Goal: Task Accomplishment & Management: Complete application form

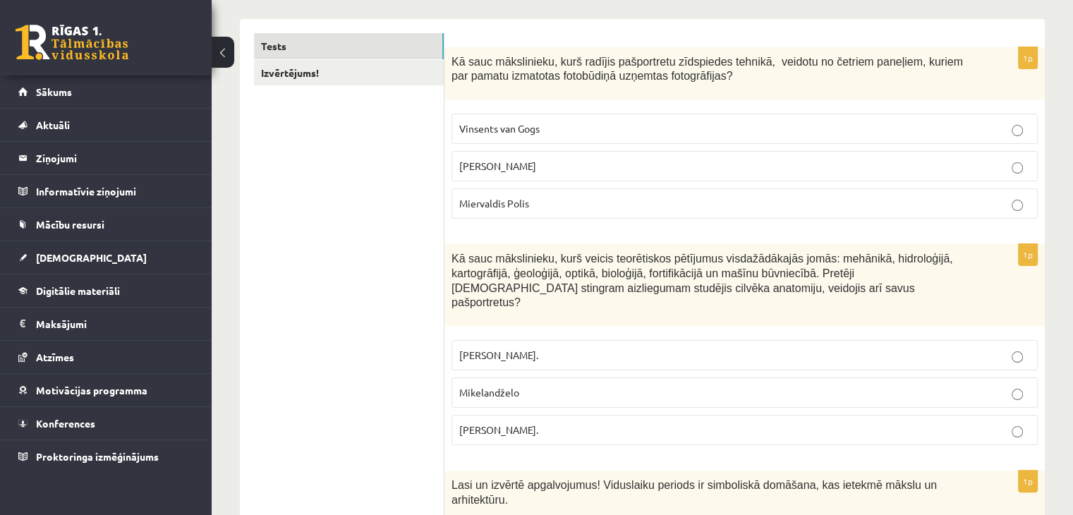
scroll to position [220, 0]
click at [300, 70] on link "Izvērtējums!" at bounding box center [349, 73] width 190 height 26
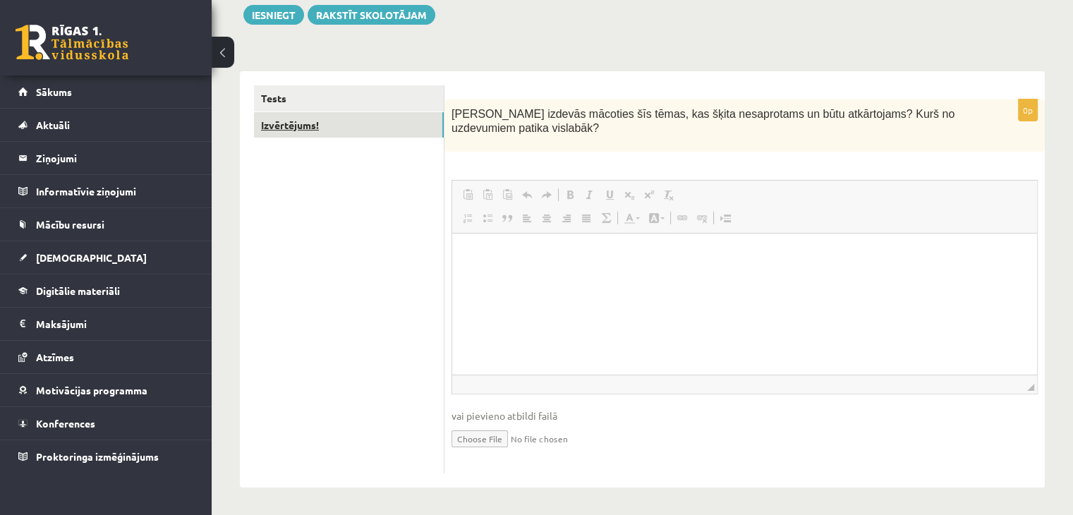
scroll to position [0, 0]
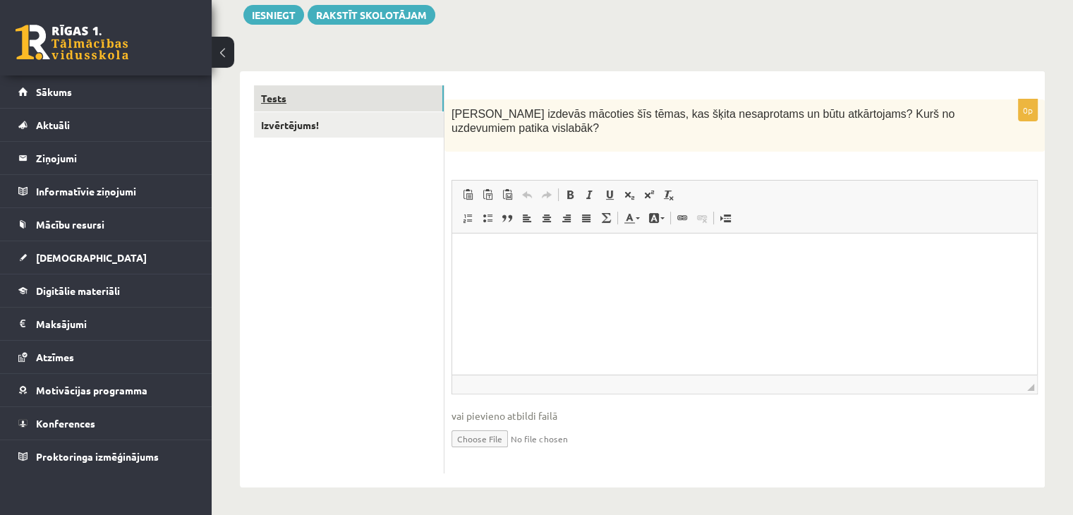
click at [318, 99] on link "Tests" at bounding box center [349, 98] width 190 height 26
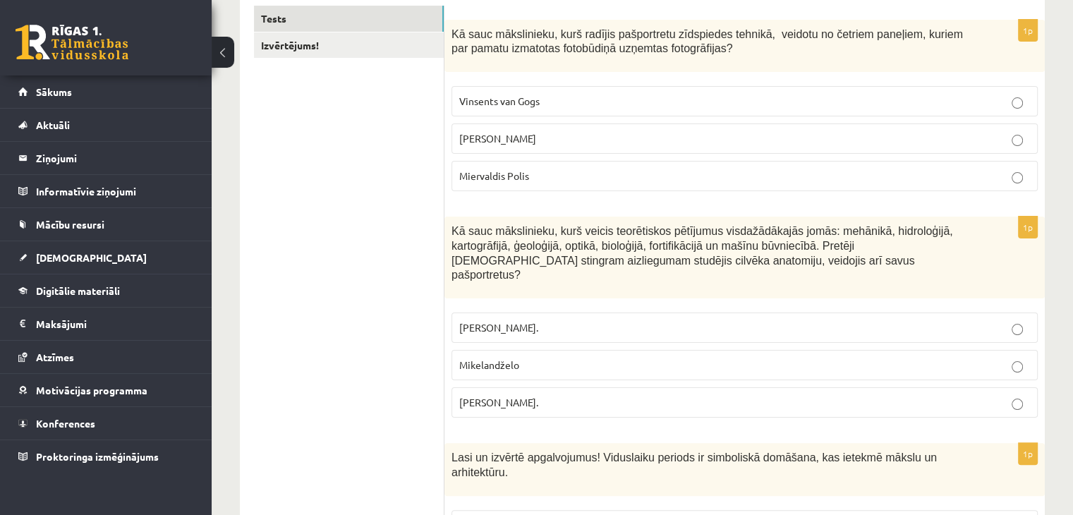
scroll to position [247, 0]
click at [479, 140] on span "[PERSON_NAME]" at bounding box center [497, 139] width 77 height 13
click at [494, 397] on span "[PERSON_NAME]." at bounding box center [498, 403] width 79 height 13
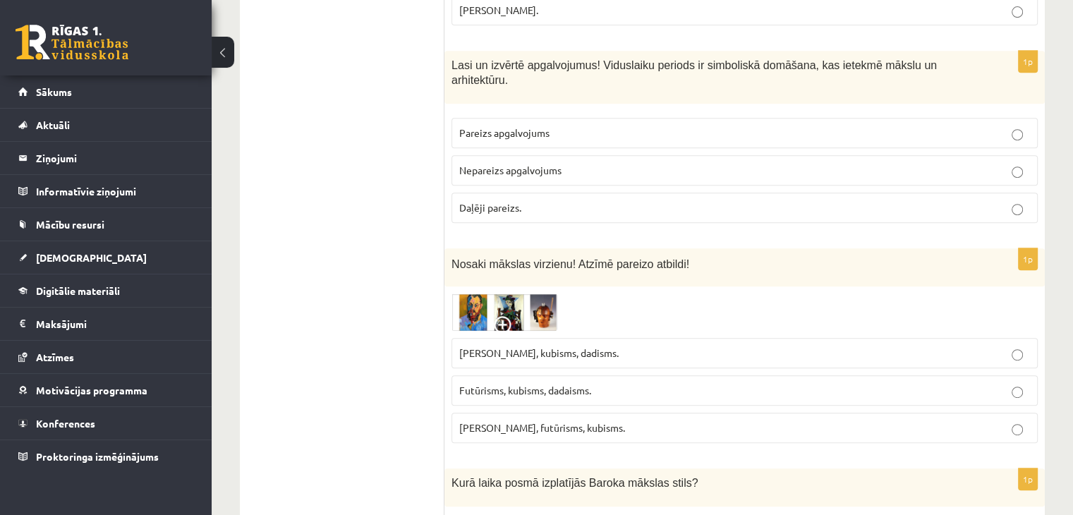
scroll to position [641, 0]
click at [498, 293] on img at bounding box center [505, 311] width 106 height 37
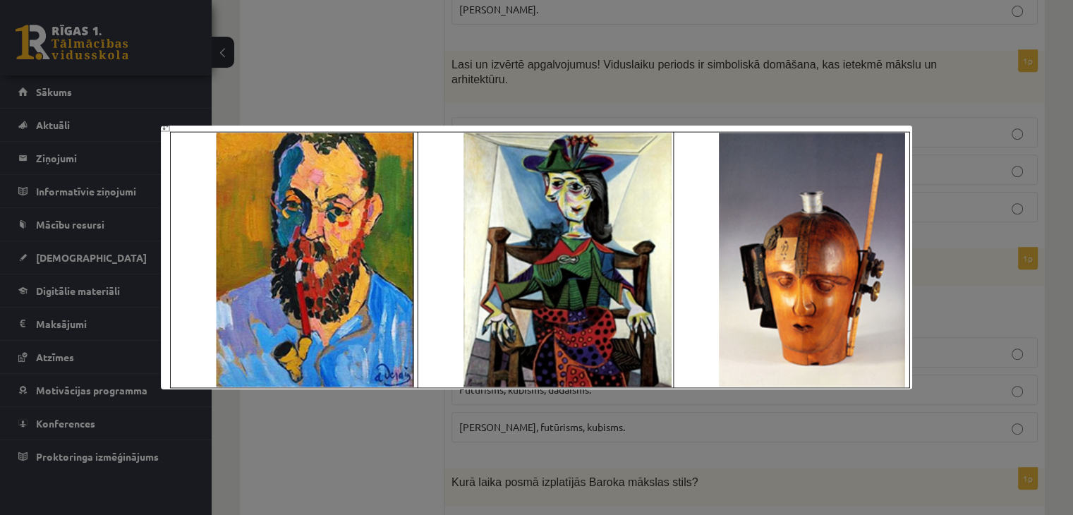
click at [905, 85] on div at bounding box center [536, 257] width 1073 height 515
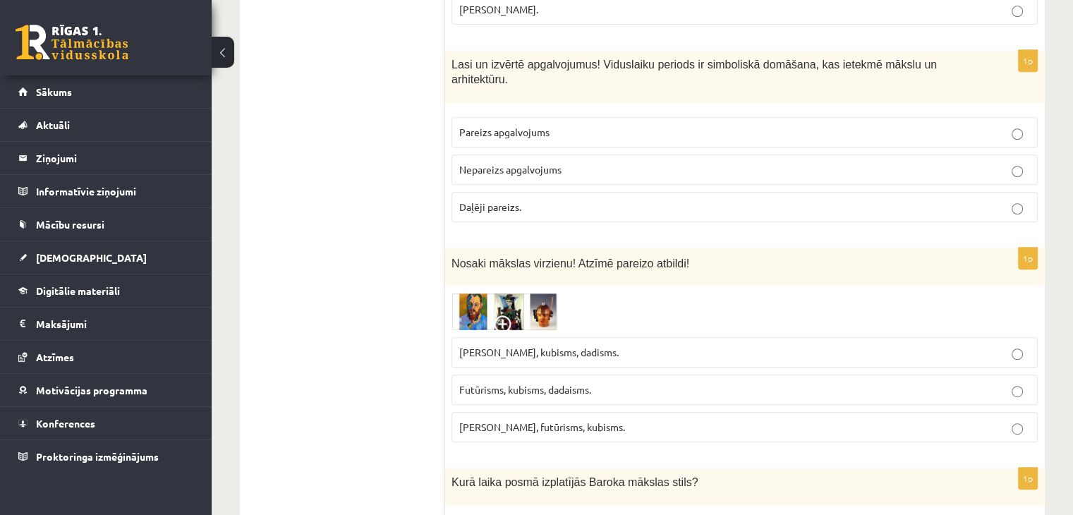
click at [629, 420] on p "[PERSON_NAME], futūrisms, kubisms." at bounding box center [744, 427] width 571 height 15
click at [583, 117] on label "Pareizs apgalvojums" at bounding box center [745, 132] width 586 height 30
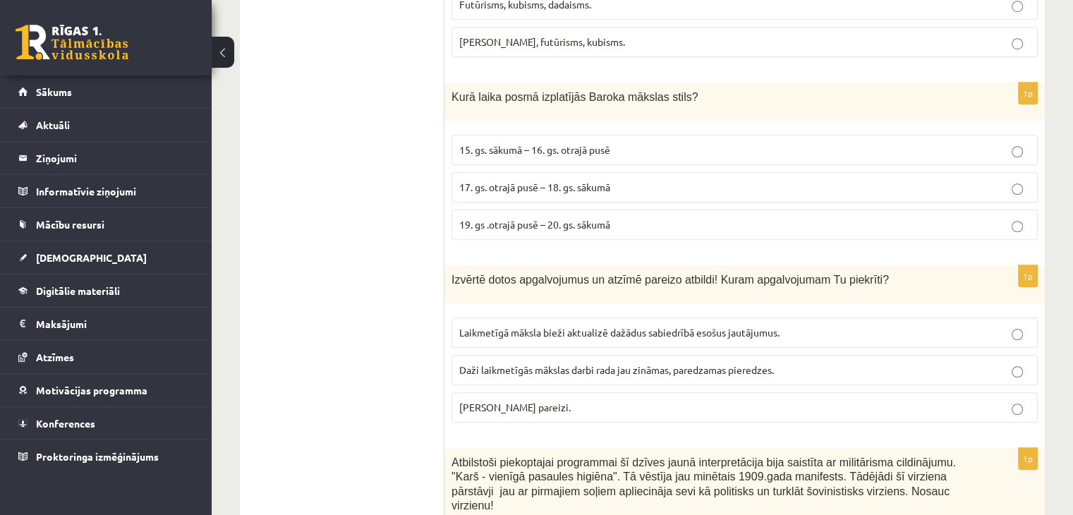
scroll to position [1027, 0]
click at [533, 217] on span "19. gs .otrajā pusē – 20. gs. sākumā" at bounding box center [534, 223] width 151 height 13
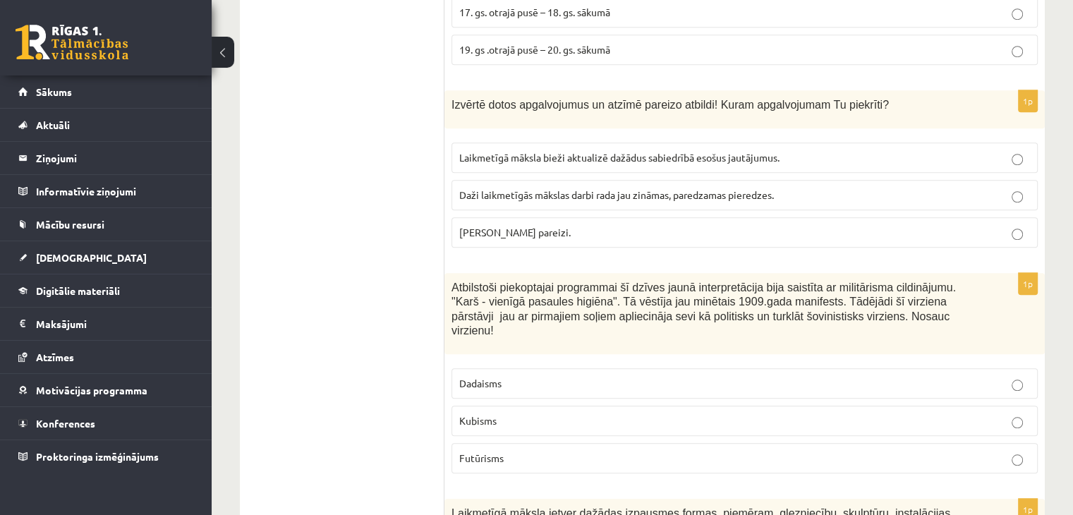
scroll to position [1204, 0]
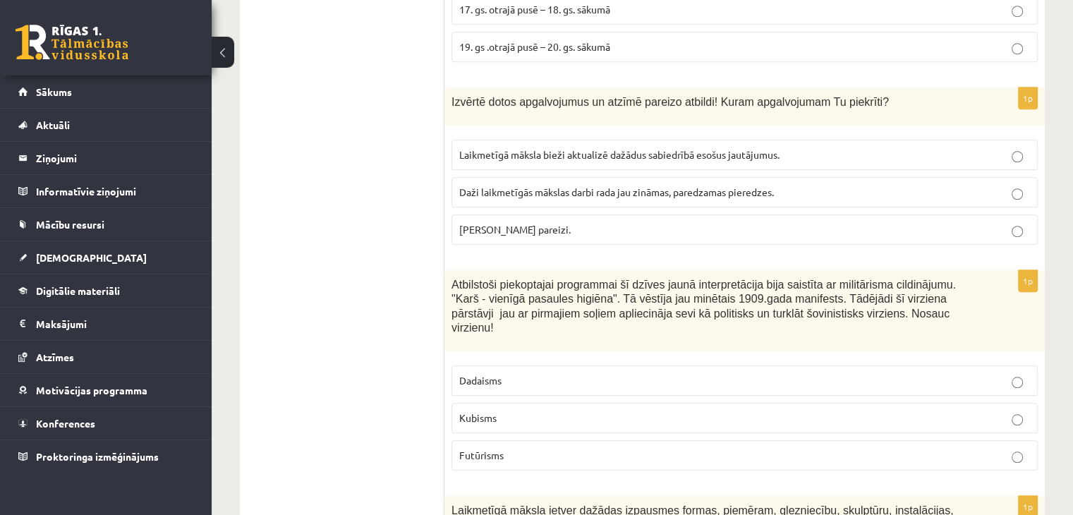
click at [557, 222] on p "[PERSON_NAME] pareizi." at bounding box center [744, 229] width 571 height 15
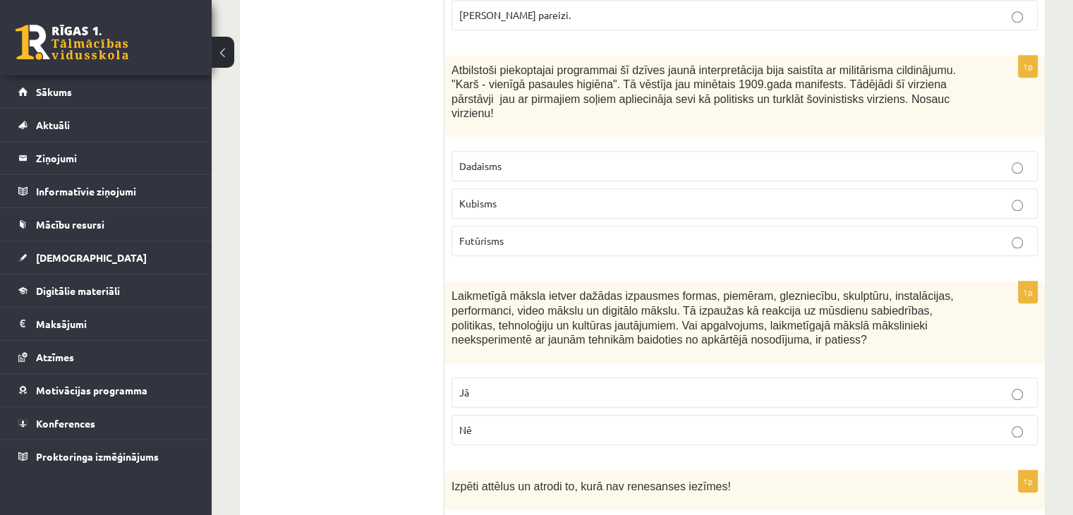
scroll to position [1422, 0]
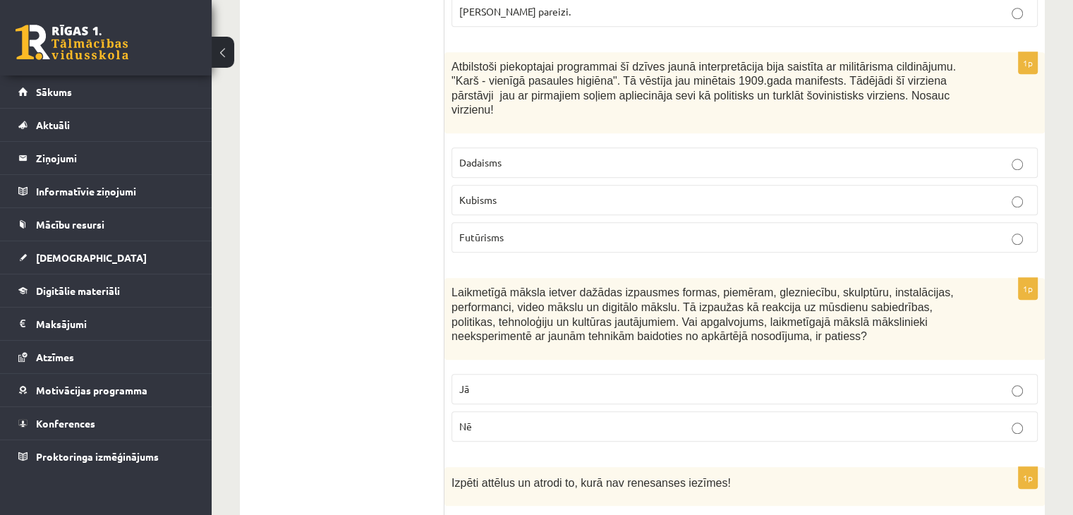
click at [553, 230] on p "Futūrisms" at bounding box center [744, 237] width 571 height 15
click at [502, 419] on p "Nē" at bounding box center [744, 426] width 571 height 15
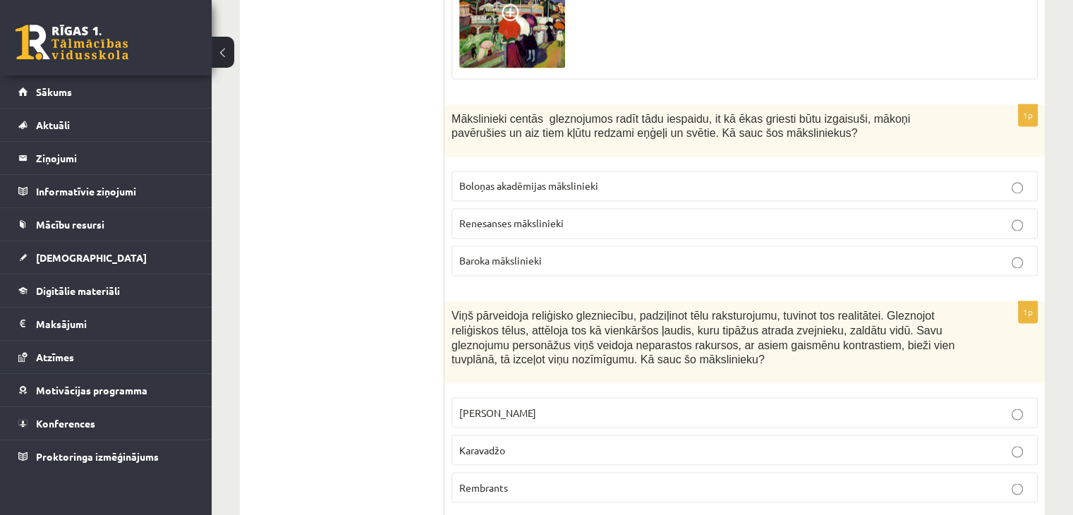
scroll to position [2285, 0]
click at [542, 253] on span "Baroka mākslinieki" at bounding box center [500, 259] width 83 height 13
click at [478, 442] on span "Karavadžo" at bounding box center [482, 448] width 46 height 13
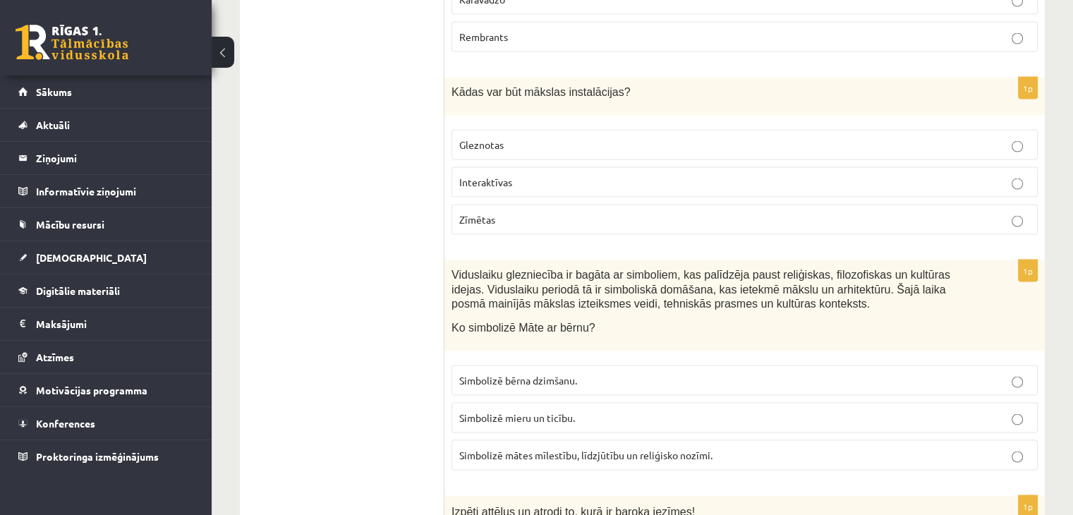
scroll to position [2732, 0]
click at [478, 178] on span "Interaktīvas" at bounding box center [485, 184] width 53 height 13
click at [468, 442] on label "Simbolizē mātes mīlestību, līdzjūtību un reliģisko nozīmi." at bounding box center [745, 457] width 586 height 30
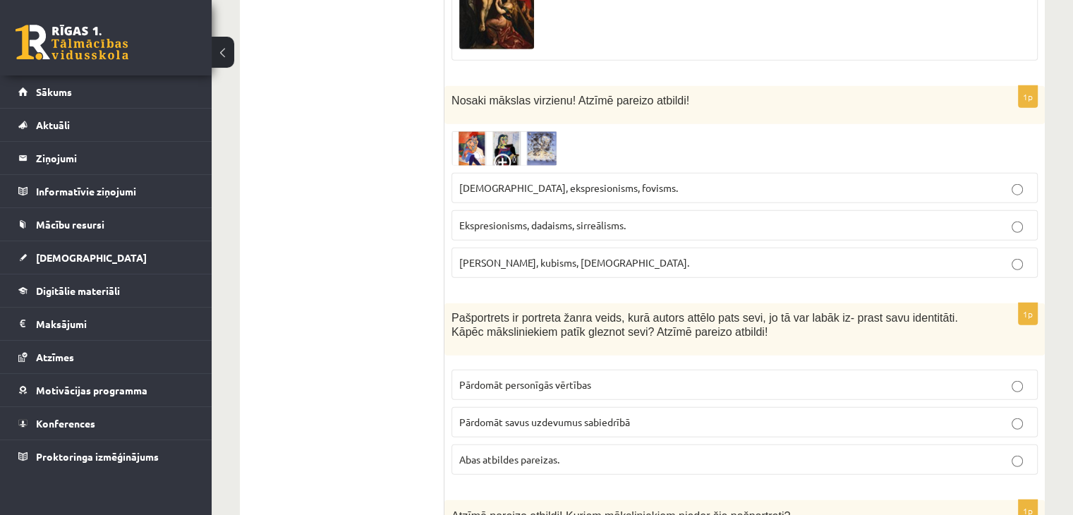
scroll to position [3632, 0]
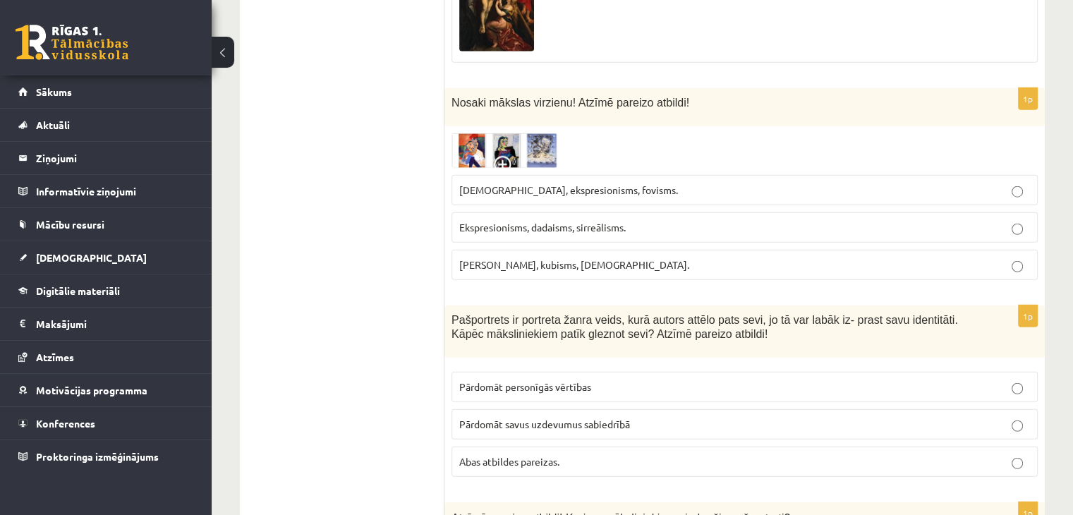
click at [497, 133] on img at bounding box center [505, 150] width 106 height 35
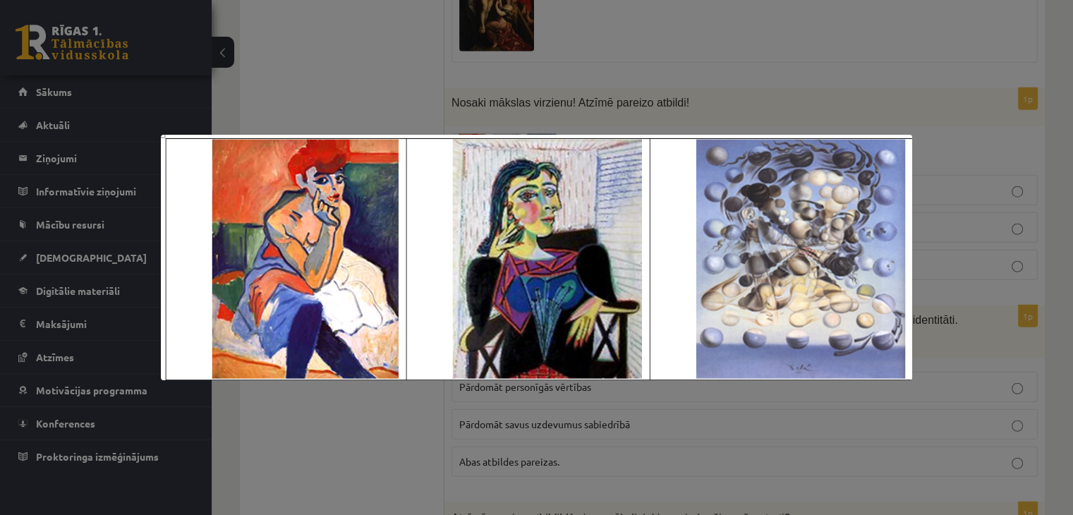
click at [431, 83] on div at bounding box center [536, 257] width 1073 height 515
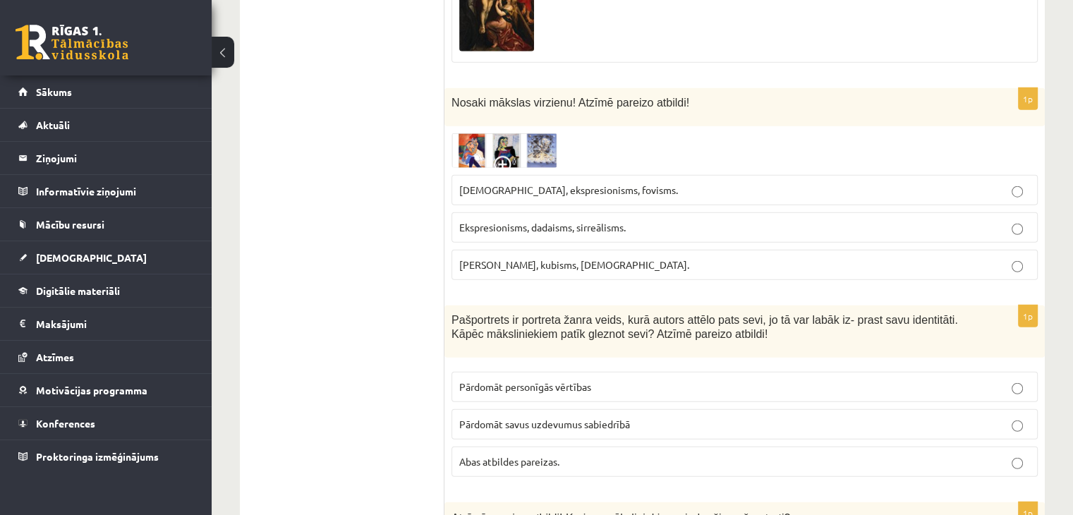
click at [517, 258] on p "[PERSON_NAME], kubisms, [DEMOGRAPHIC_DATA]." at bounding box center [744, 265] width 571 height 15
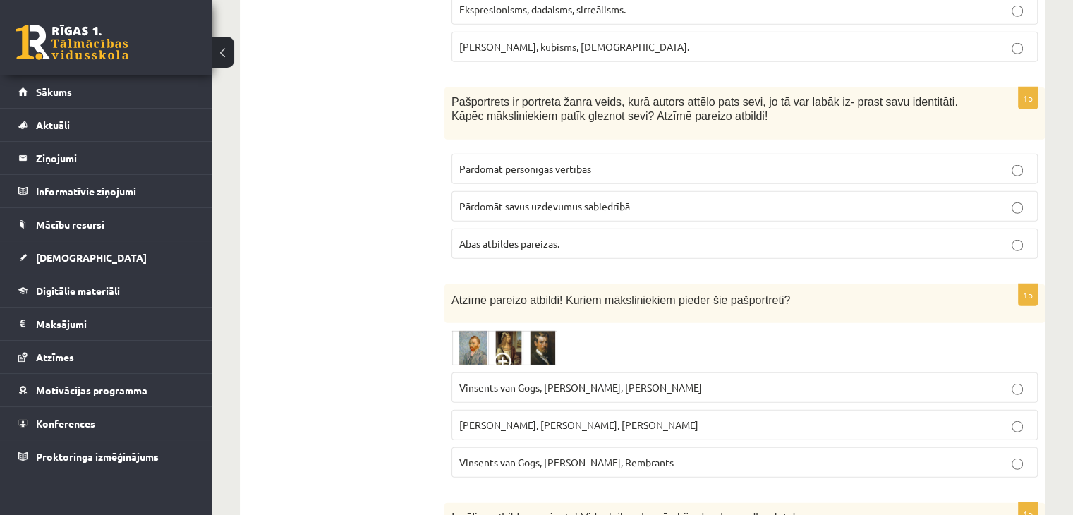
scroll to position [3844, 0]
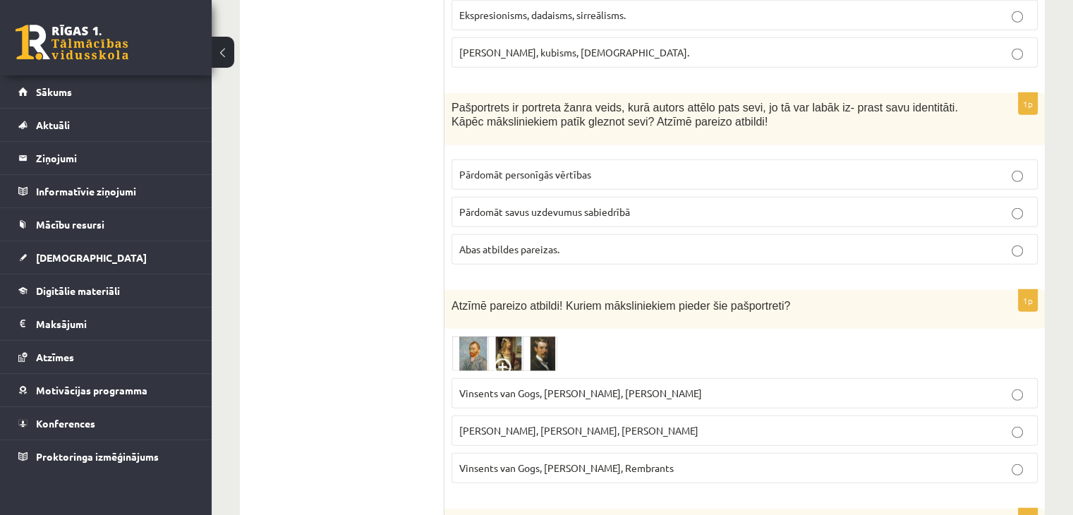
click at [490, 243] on span "Abas atbildes pareizas." at bounding box center [509, 249] width 100 height 13
click at [558, 168] on span "Pārdomāt personīgās vērtības" at bounding box center [525, 174] width 132 height 13
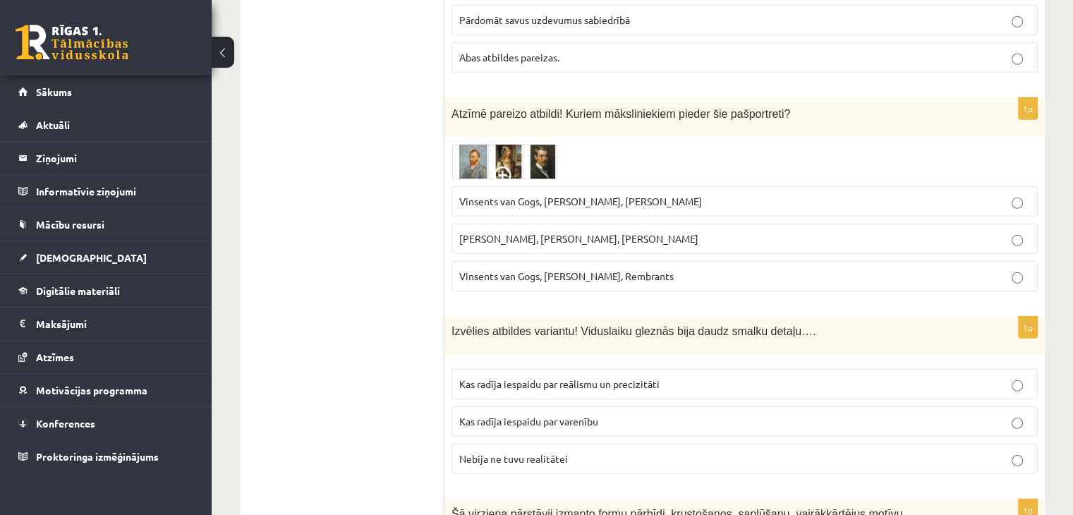
scroll to position [4038, 0]
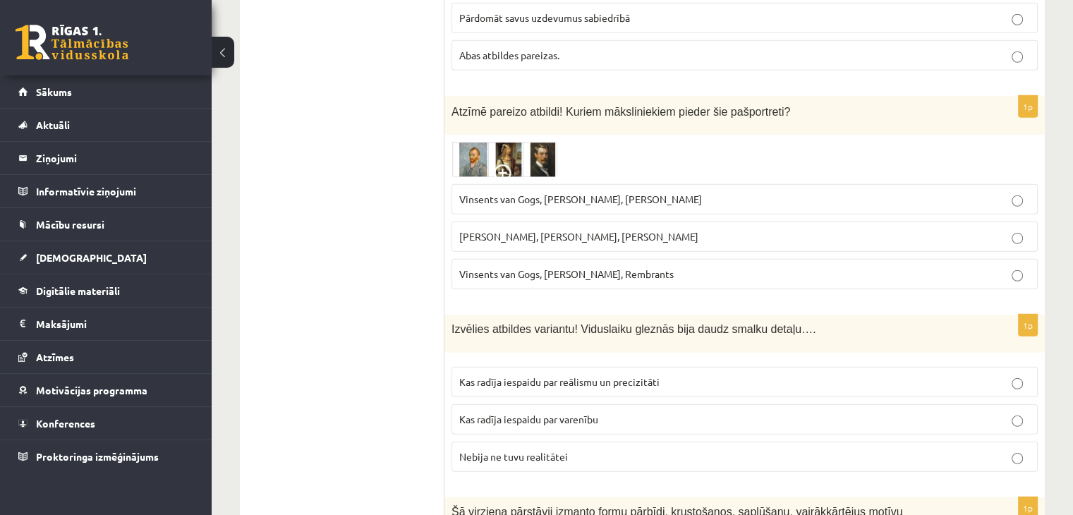
click at [522, 142] on img at bounding box center [505, 159] width 106 height 35
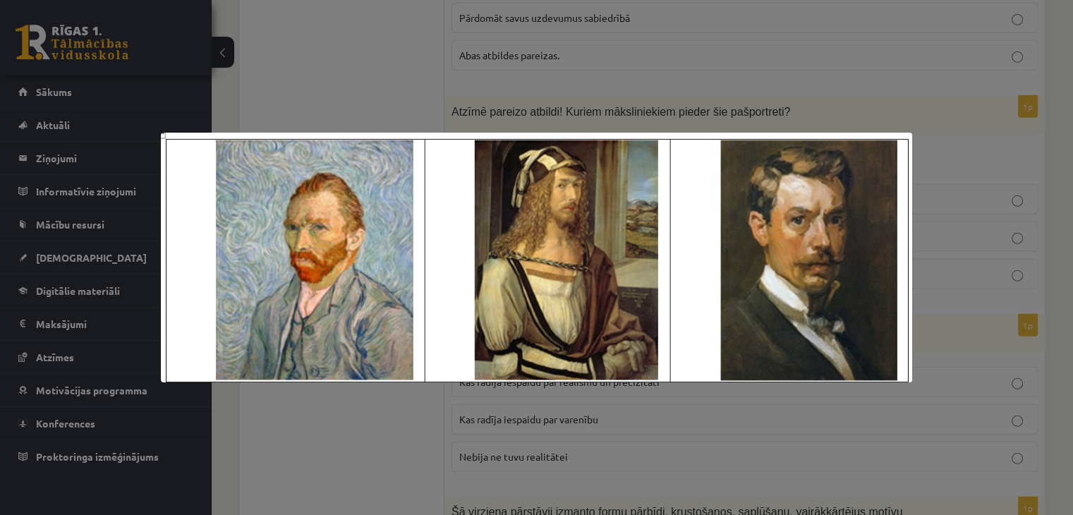
click at [898, 85] on div at bounding box center [536, 257] width 1073 height 515
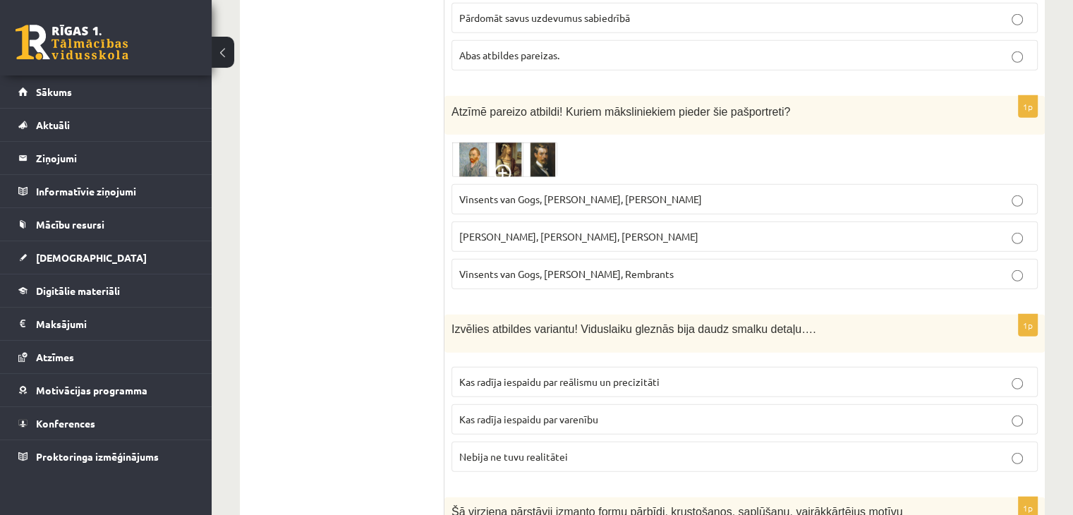
click at [521, 193] on span "Vinsents van Gogs, [PERSON_NAME], [PERSON_NAME]" at bounding box center [580, 199] width 243 height 13
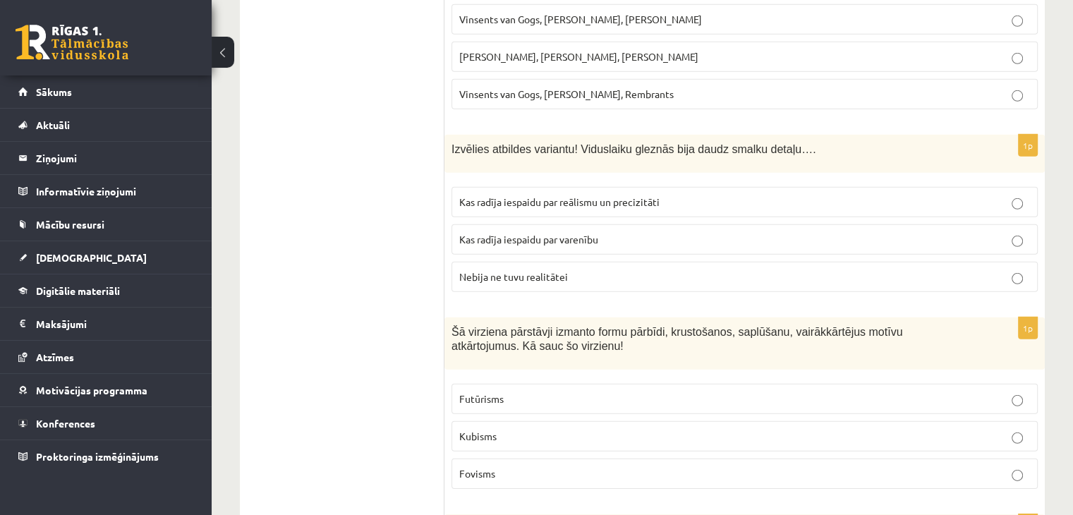
scroll to position [4219, 0]
click at [507, 186] on label "Kas radīja iespaidu par reālismu un precizitāti" at bounding box center [745, 201] width 586 height 30
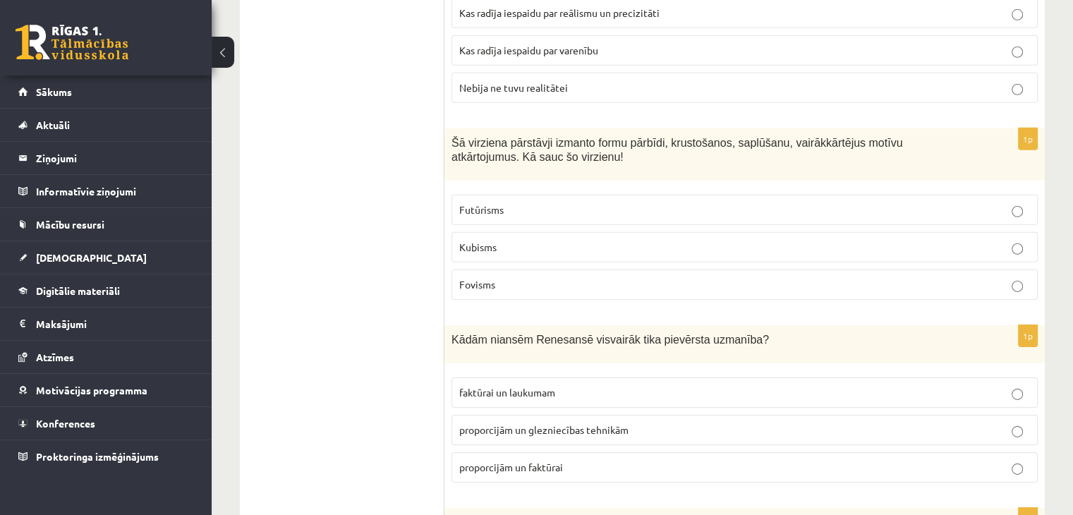
scroll to position [4419, 0]
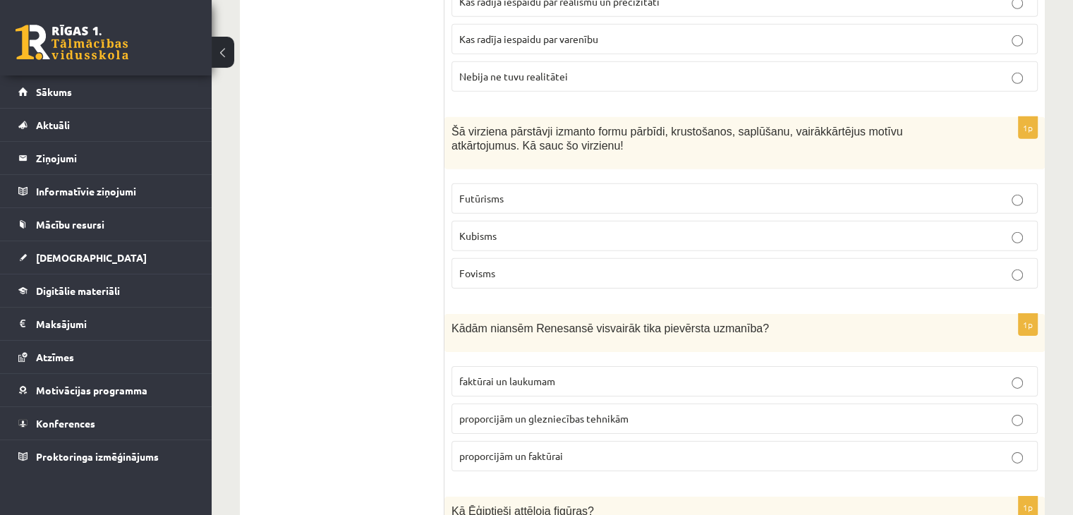
click at [537, 229] on p "Kubisms" at bounding box center [744, 236] width 571 height 15
click at [533, 412] on span "proporcijām un glezniecības tehnikām" at bounding box center [543, 418] width 169 height 13
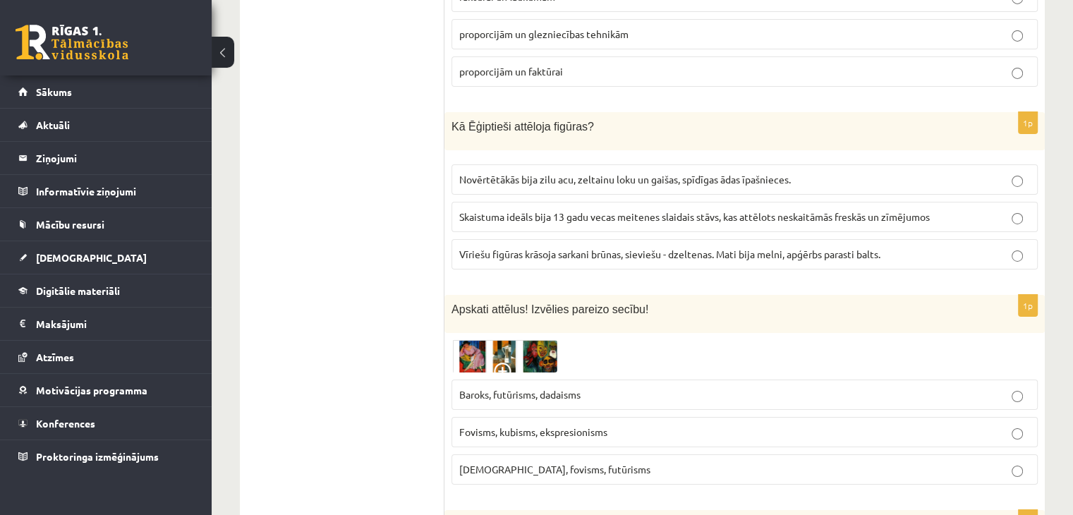
scroll to position [4806, 0]
click at [537, 237] on label "Vīriešu figūras krāsoja sarkani brūnas, sieviešu - dzeltenas. Mati bija melni, …" at bounding box center [745, 252] width 586 height 30
click at [466, 338] on img at bounding box center [505, 354] width 106 height 32
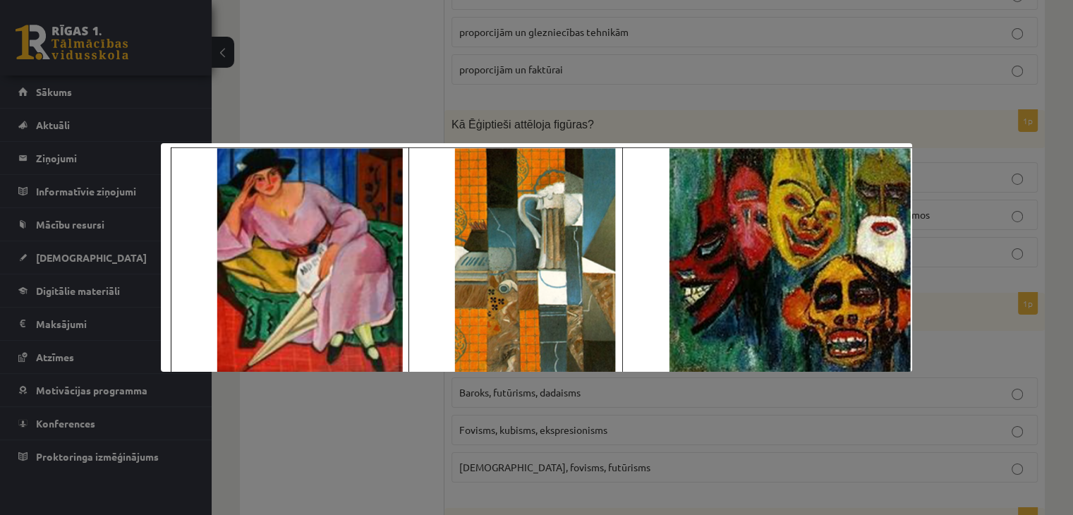
click at [321, 72] on div at bounding box center [536, 257] width 1073 height 515
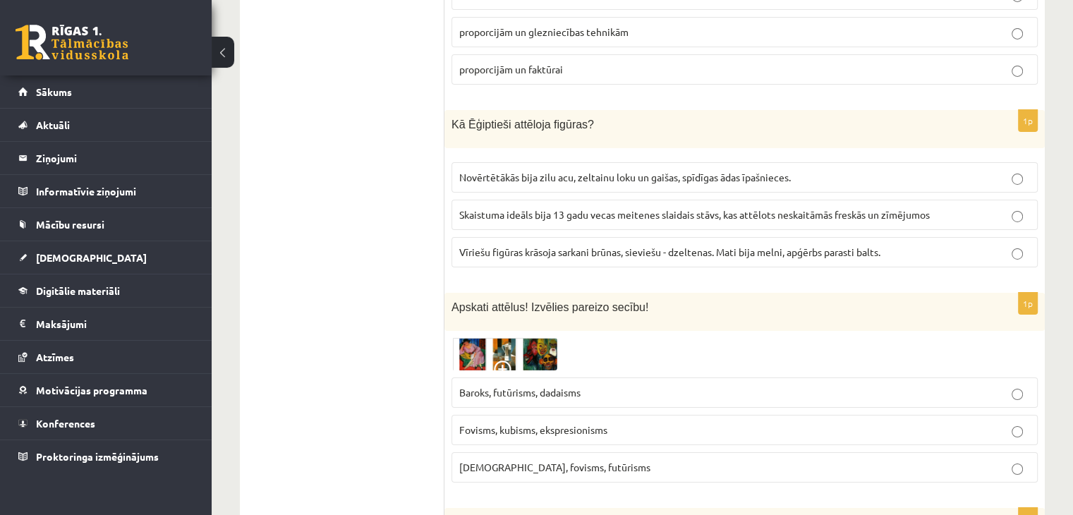
click at [467, 338] on img at bounding box center [505, 354] width 106 height 32
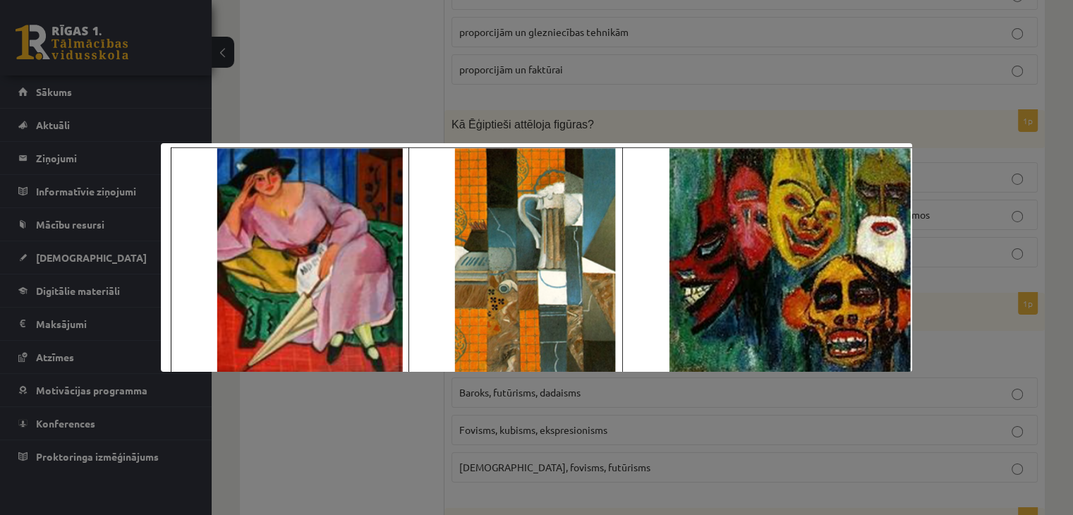
click at [350, 58] on div at bounding box center [536, 257] width 1073 height 515
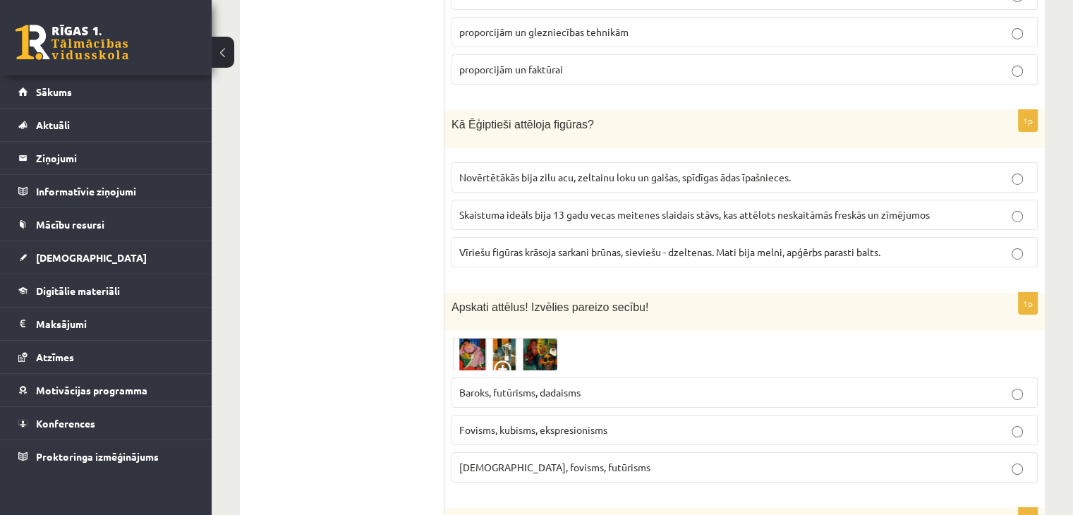
click at [519, 423] on span "Fovisms, kubisms, ekspresionisms" at bounding box center [533, 429] width 148 height 13
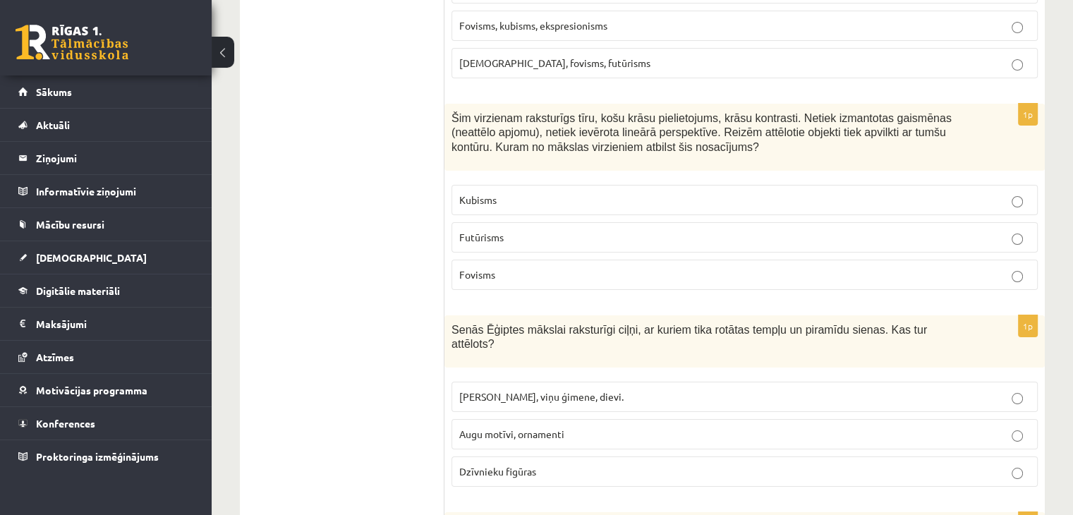
scroll to position [5211, 0]
click at [498, 266] on p "Fovisms" at bounding box center [744, 273] width 571 height 15
click at [524, 389] on span "[PERSON_NAME], viņu ģimene, dievi." at bounding box center [541, 395] width 164 height 13
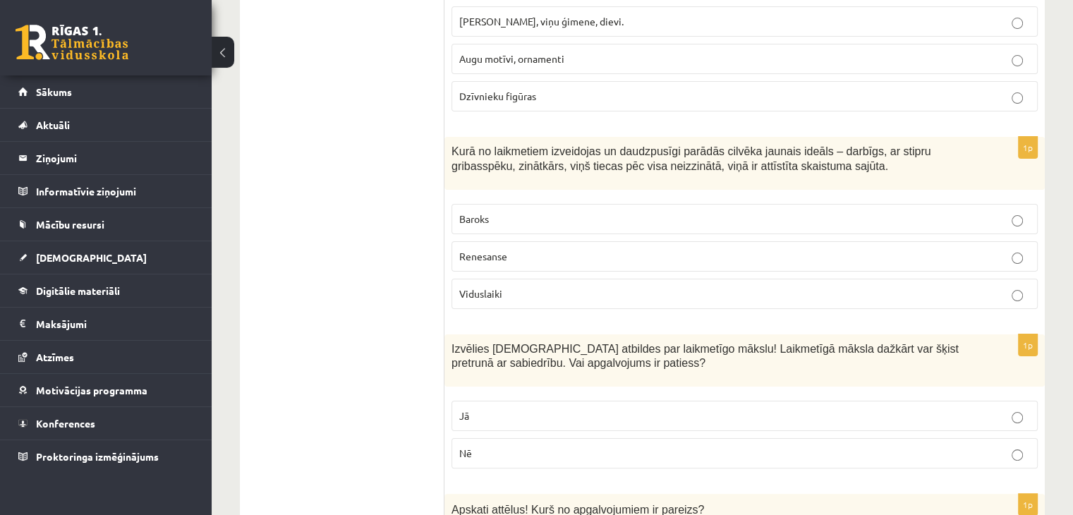
scroll to position [5582, 0]
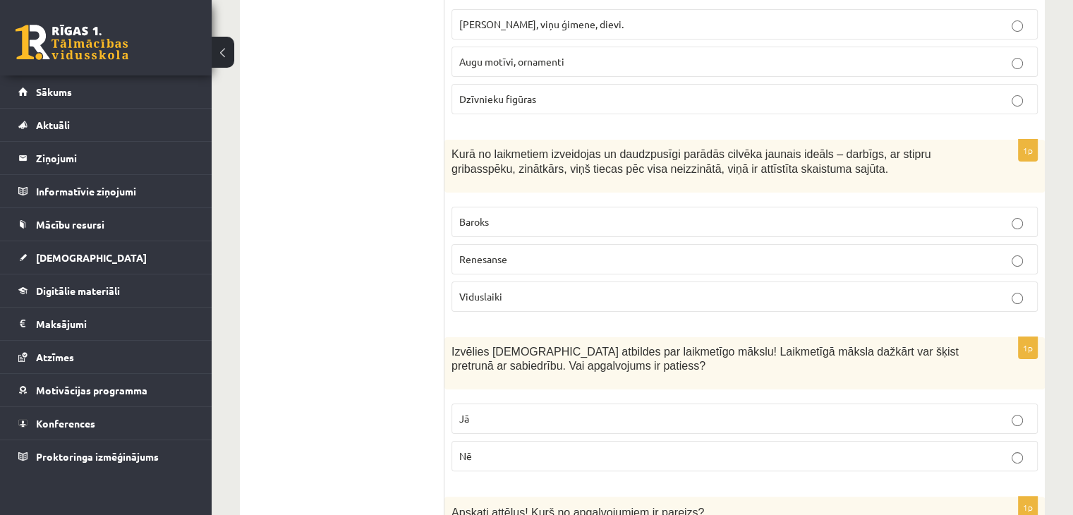
click at [471, 253] on span "Renesanse" at bounding box center [483, 259] width 48 height 13
click at [476, 411] on p "Jā" at bounding box center [744, 418] width 571 height 15
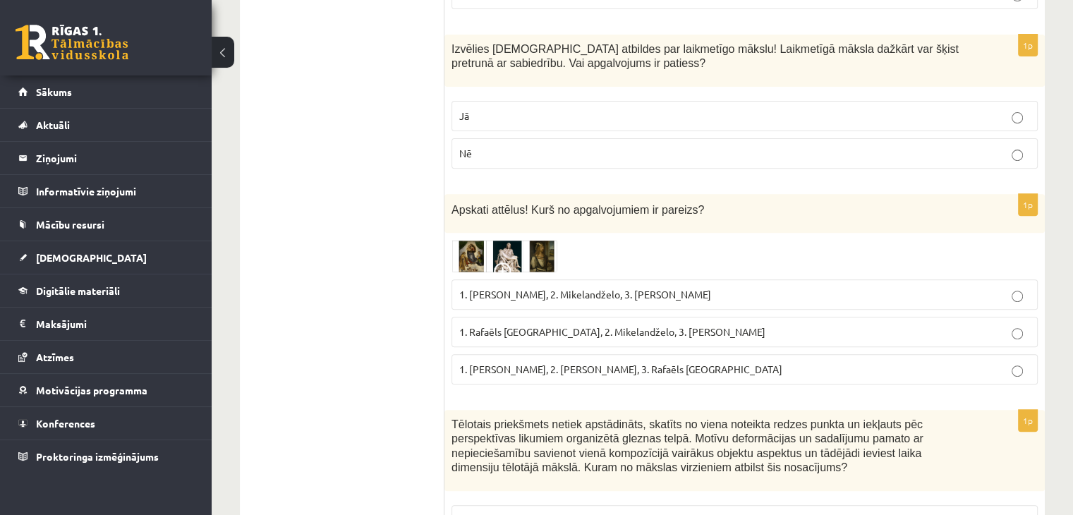
scroll to position [5887, 0]
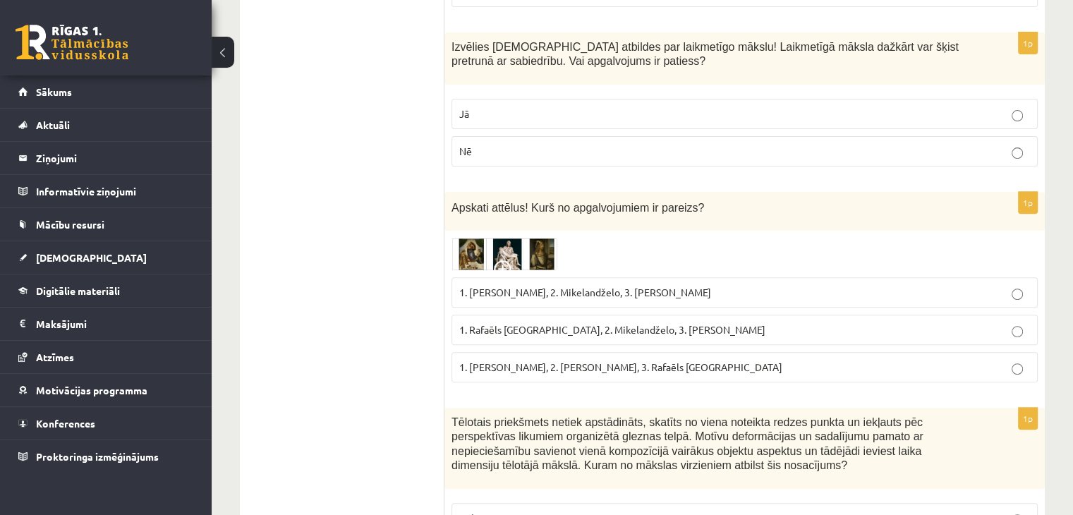
click at [515, 361] on span "1. [PERSON_NAME], 2. [PERSON_NAME], 3. Rafaēls [GEOGRAPHIC_DATA]" at bounding box center [620, 367] width 323 height 13
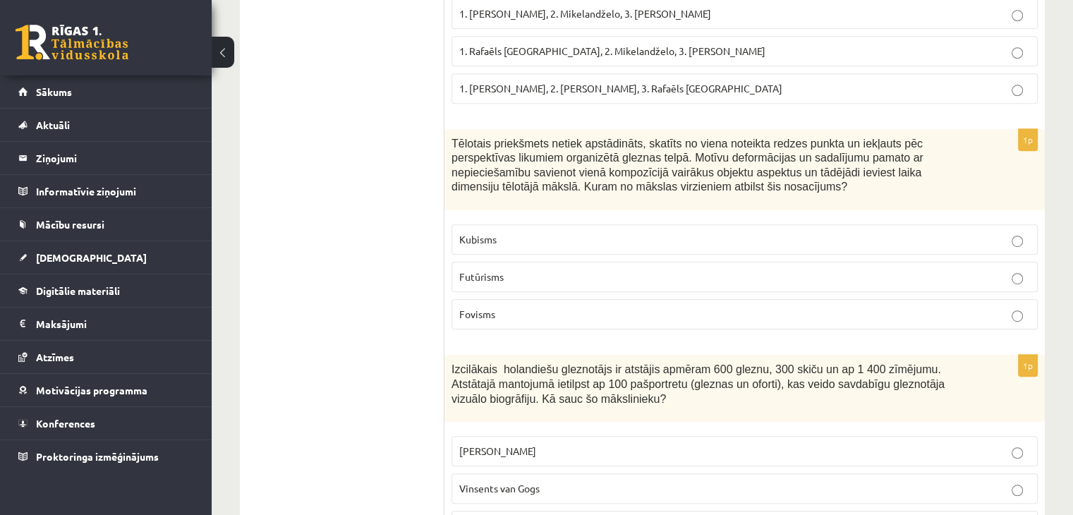
scroll to position [6167, 0]
click at [655, 231] on p "Kubisms" at bounding box center [744, 238] width 571 height 15
click at [467, 510] on label "Rembrants" at bounding box center [745, 525] width 586 height 30
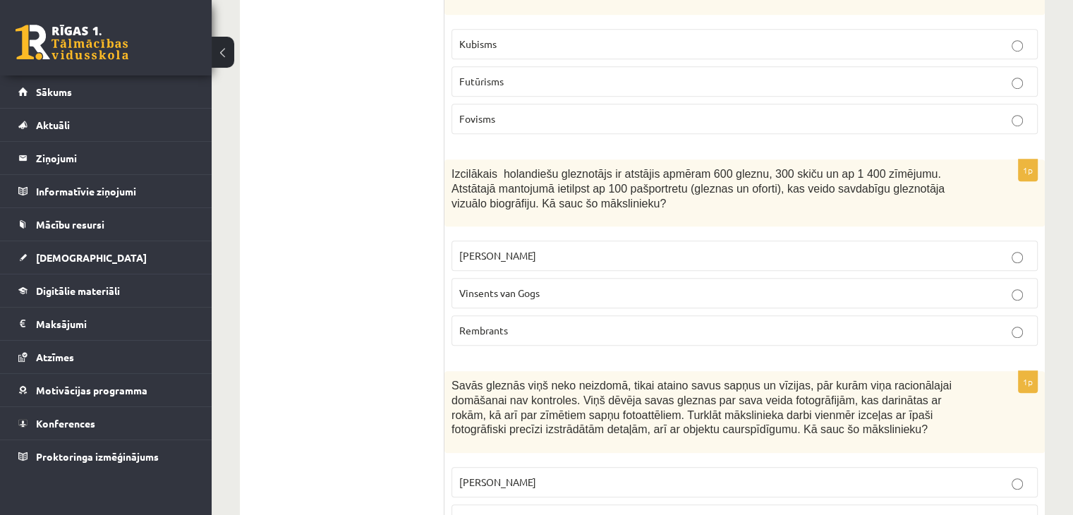
scroll to position [6387, 0]
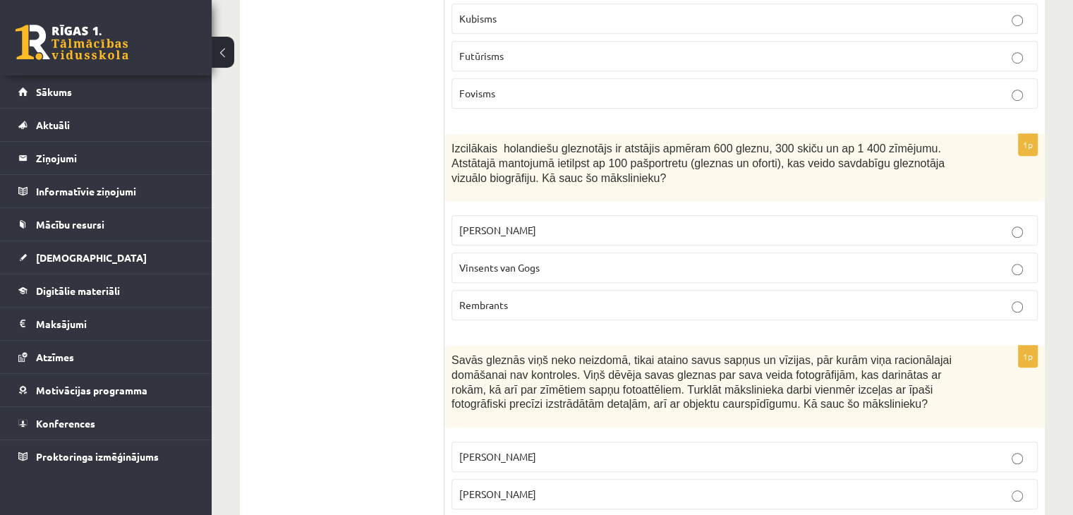
click at [555, 442] on label "[PERSON_NAME]" at bounding box center [745, 457] width 586 height 30
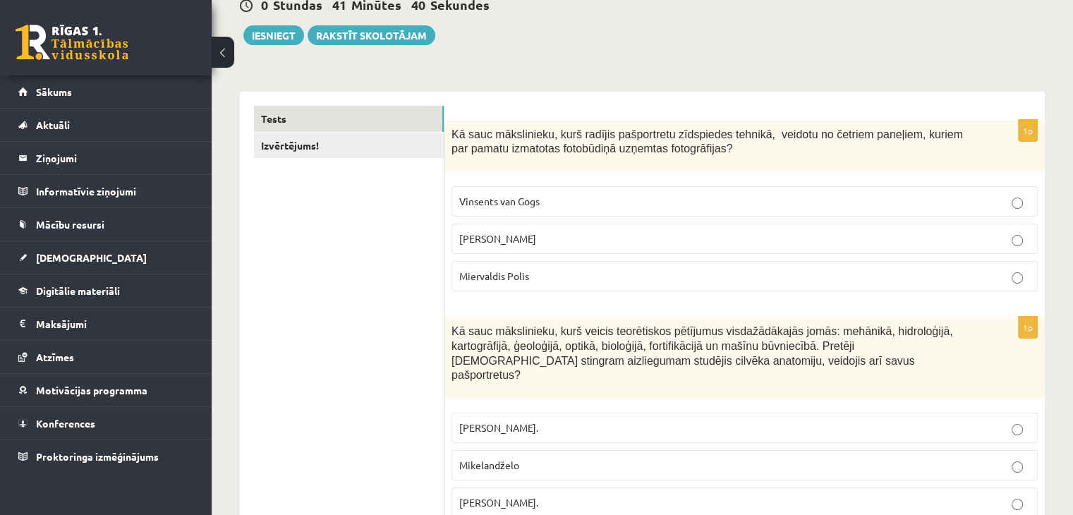
scroll to position [0, 0]
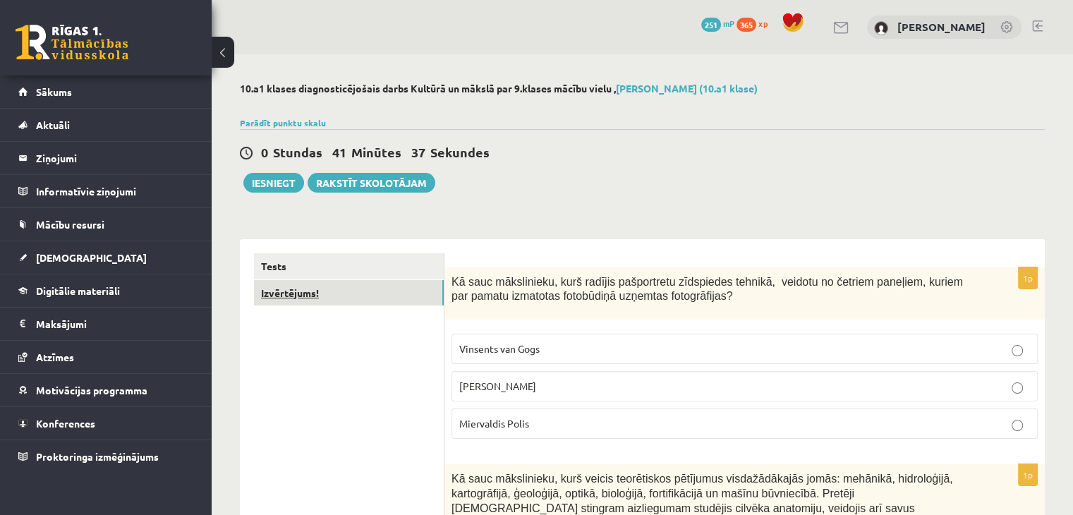
click at [387, 289] on link "Izvērtējums!" at bounding box center [349, 293] width 190 height 26
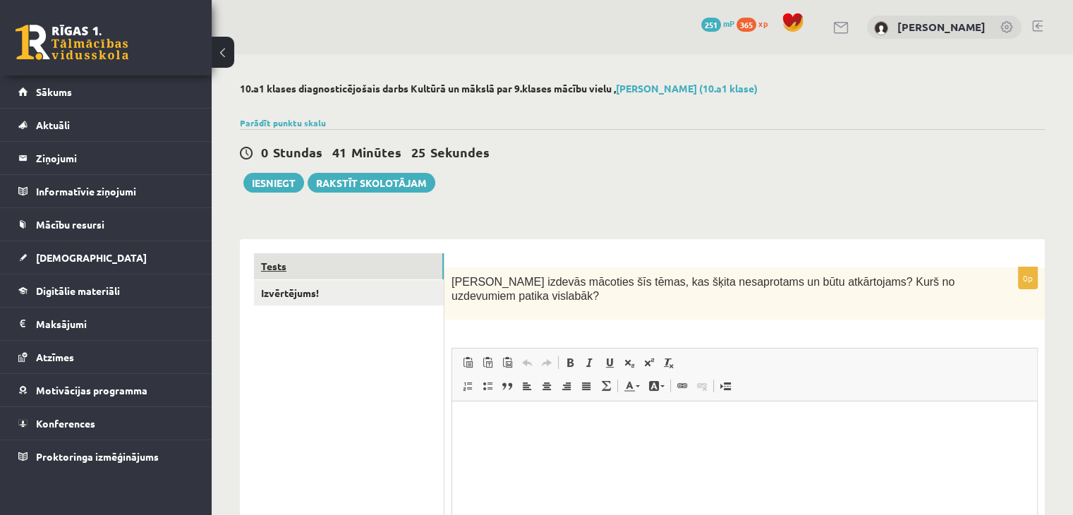
click at [366, 260] on link "Tests" at bounding box center [349, 266] width 190 height 26
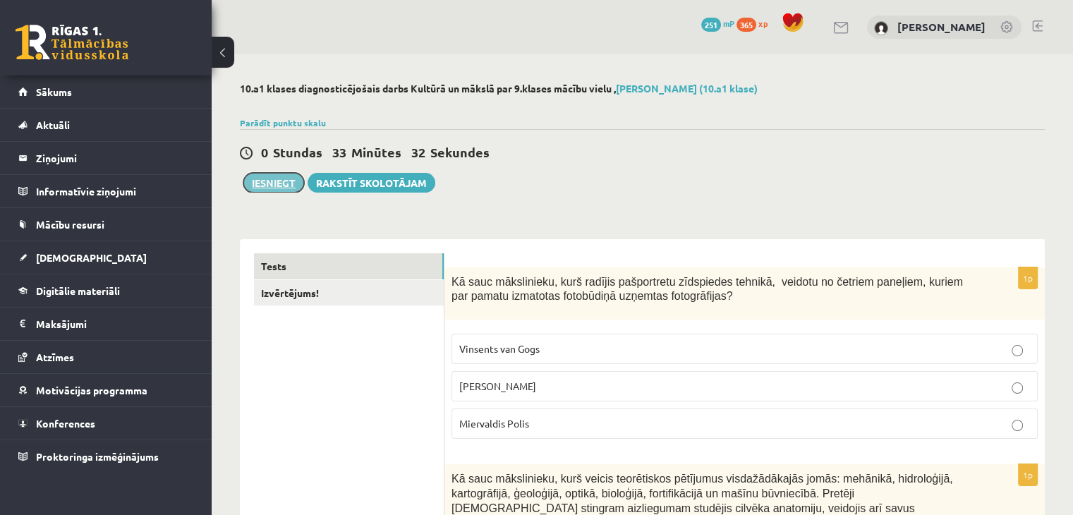
click at [272, 185] on button "Iesniegt" at bounding box center [273, 183] width 61 height 20
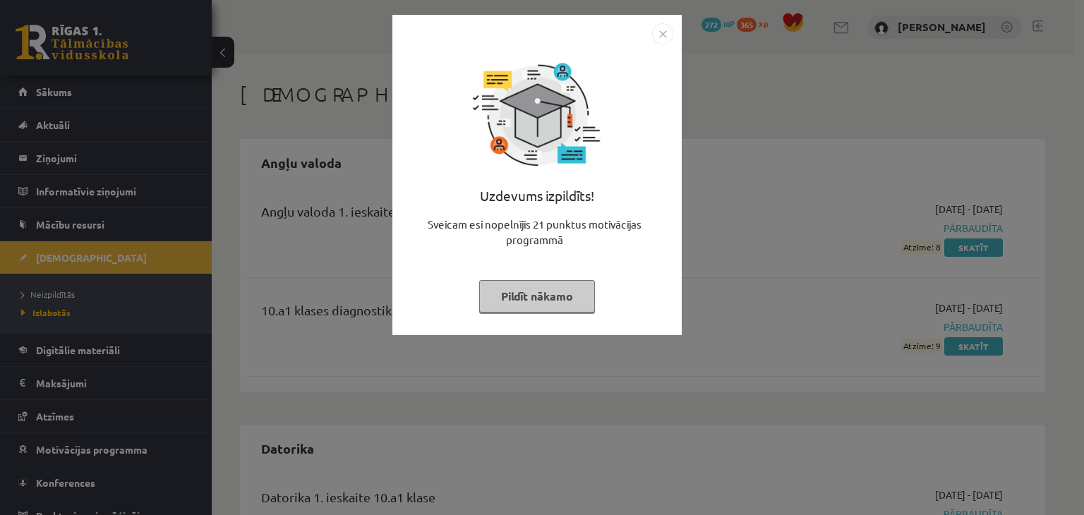
click at [668, 32] on img "Close" at bounding box center [662, 33] width 21 height 21
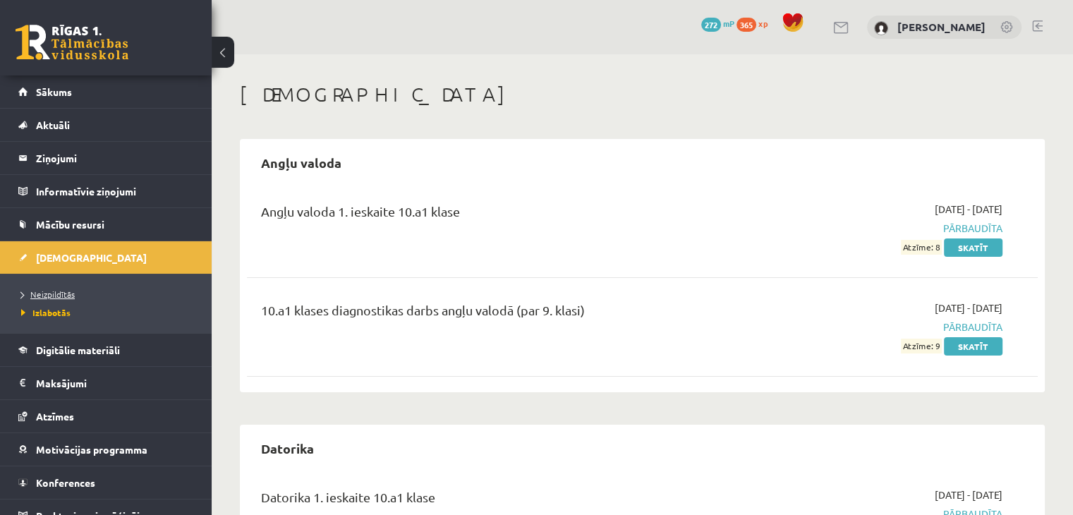
click at [25, 291] on span "Neizpildītās" at bounding box center [48, 294] width 54 height 11
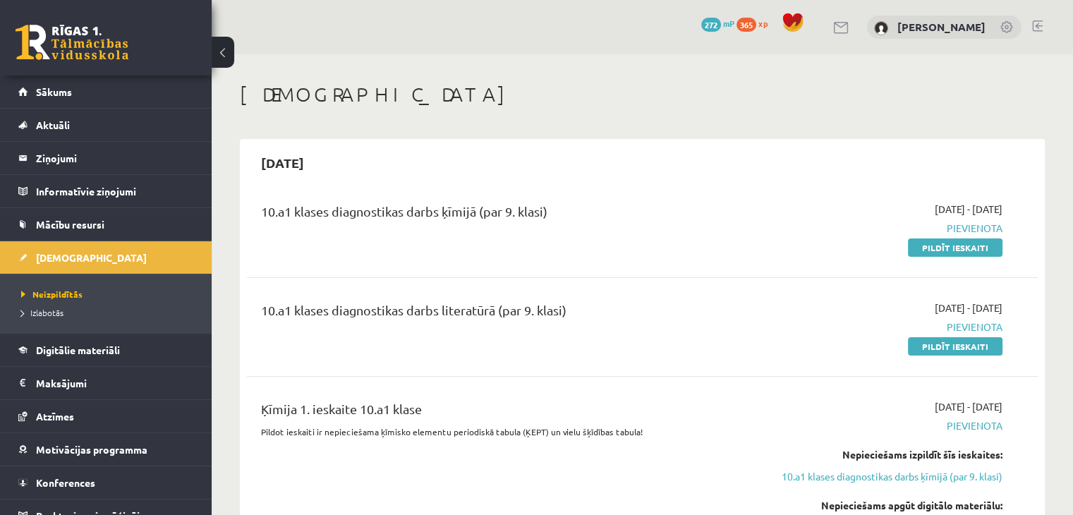
click at [76, 37] on link at bounding box center [72, 42] width 113 height 35
